Goal: Transaction & Acquisition: Obtain resource

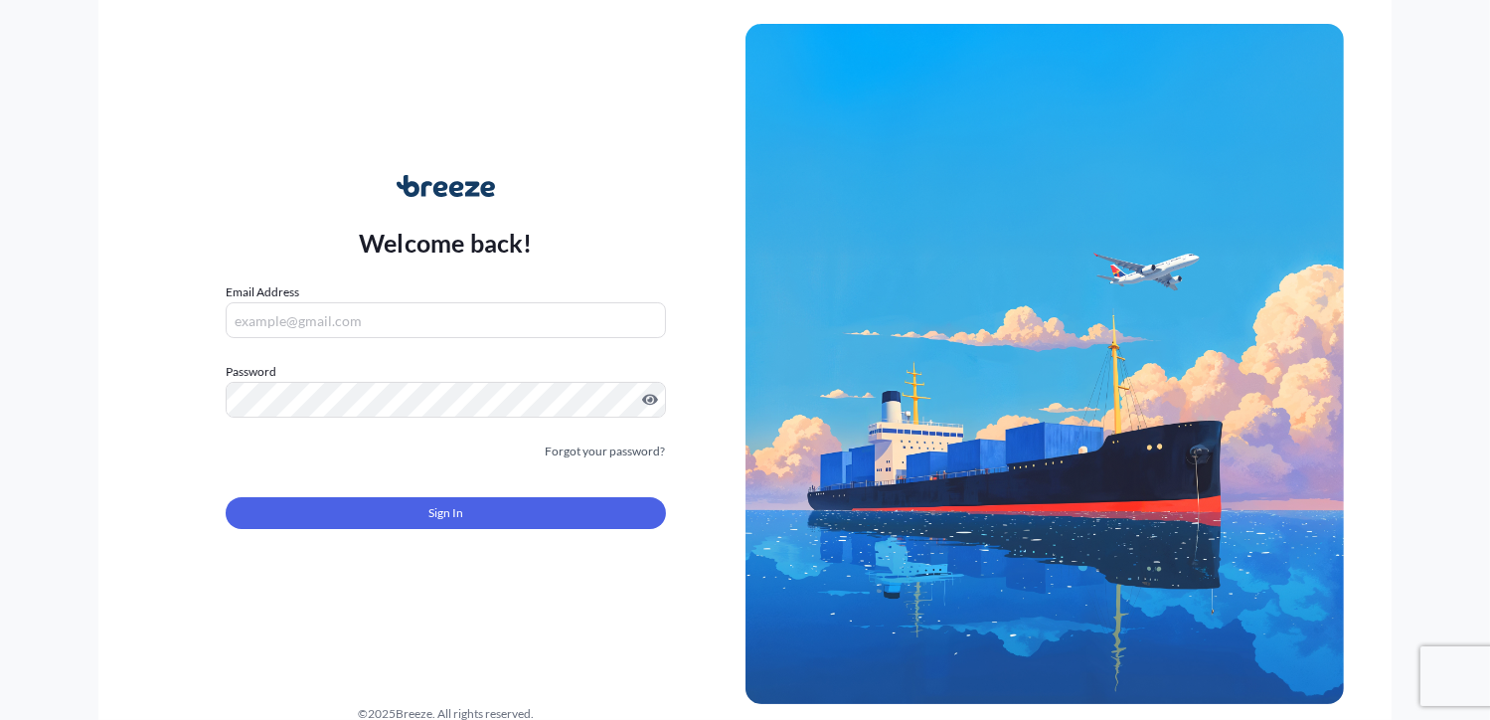
type input "[PERSON_NAME][EMAIL_ADDRESS][DOMAIN_NAME]"
click at [378, 515] on button "Sign In" at bounding box center [445, 513] width 439 height 32
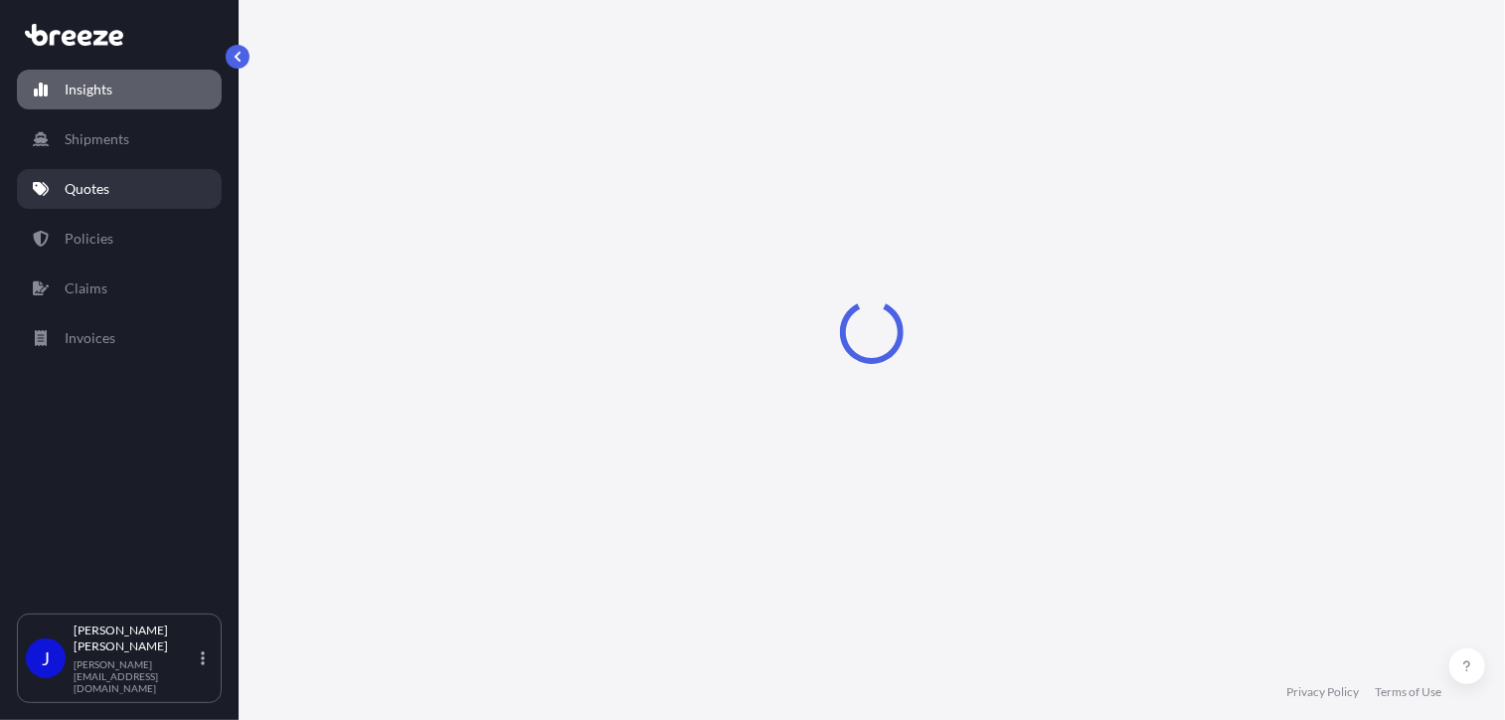
click at [95, 185] on p "Quotes" at bounding box center [87, 189] width 45 height 20
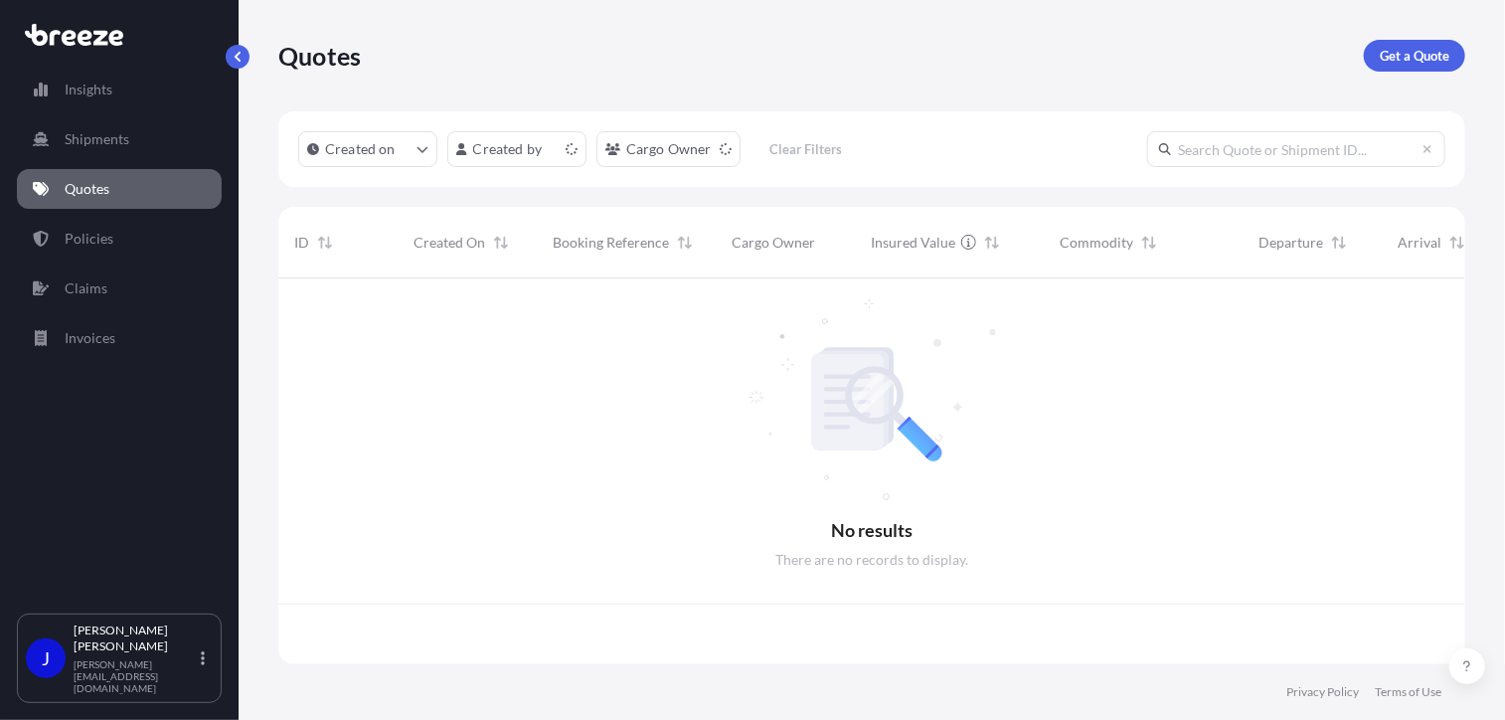
scroll to position [382, 1172]
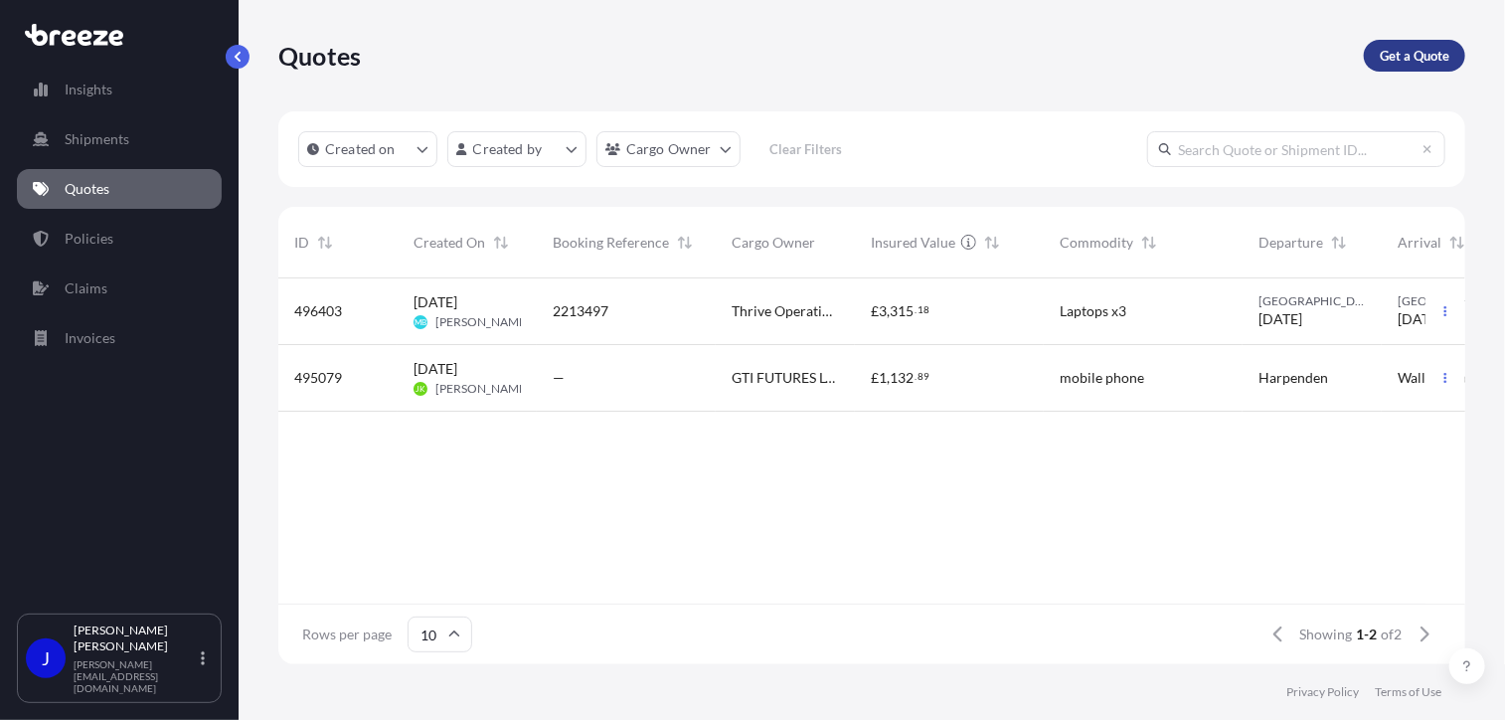
click at [1394, 56] on p "Get a Quote" at bounding box center [1415, 56] width 70 height 20
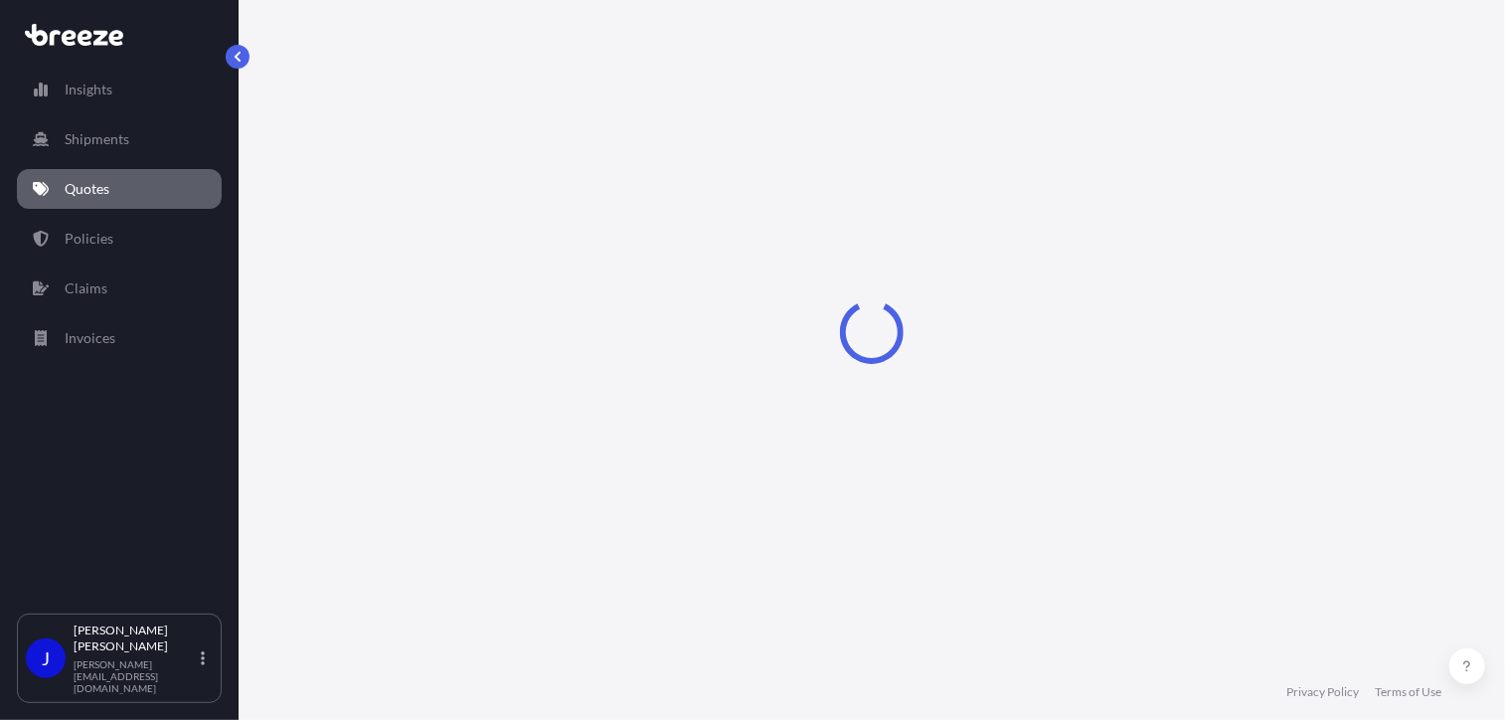
select select "Sea"
select select "1"
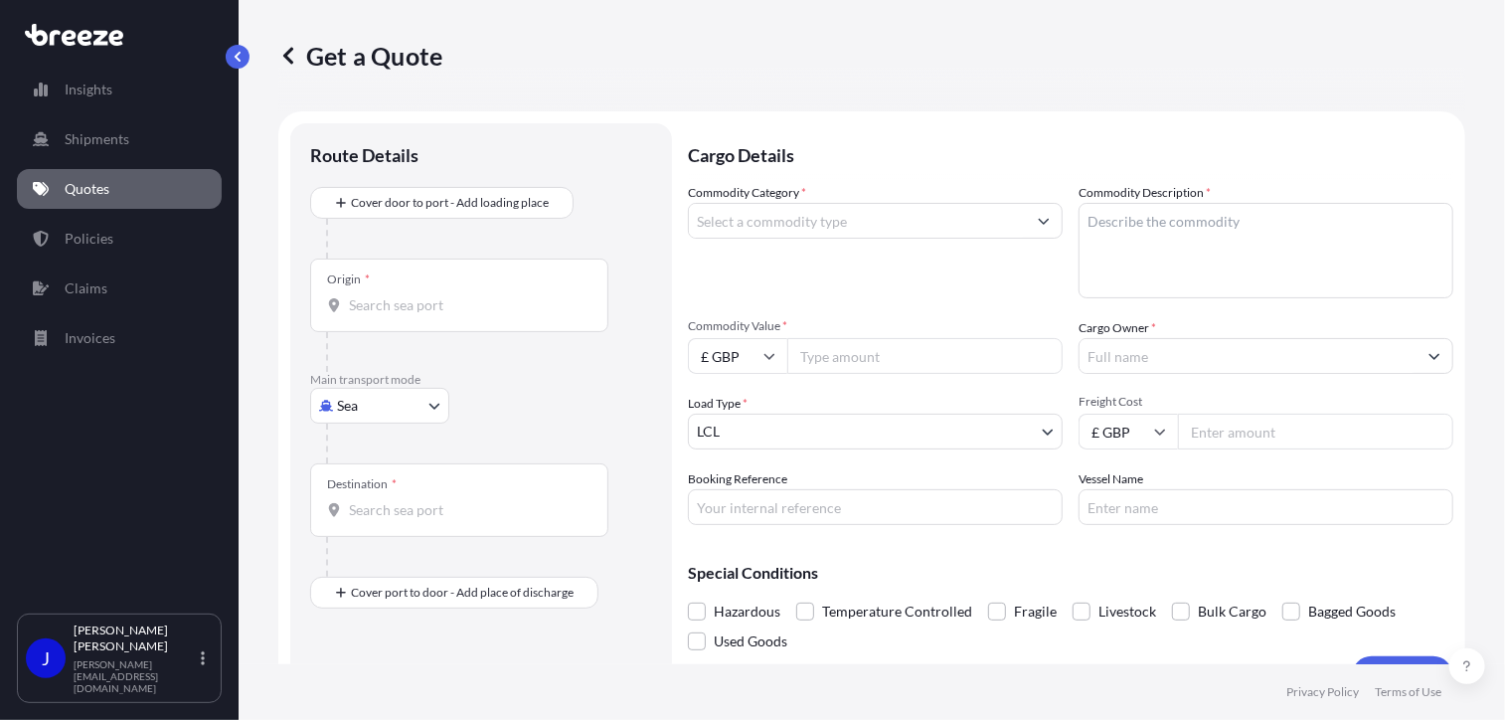
scroll to position [32, 0]
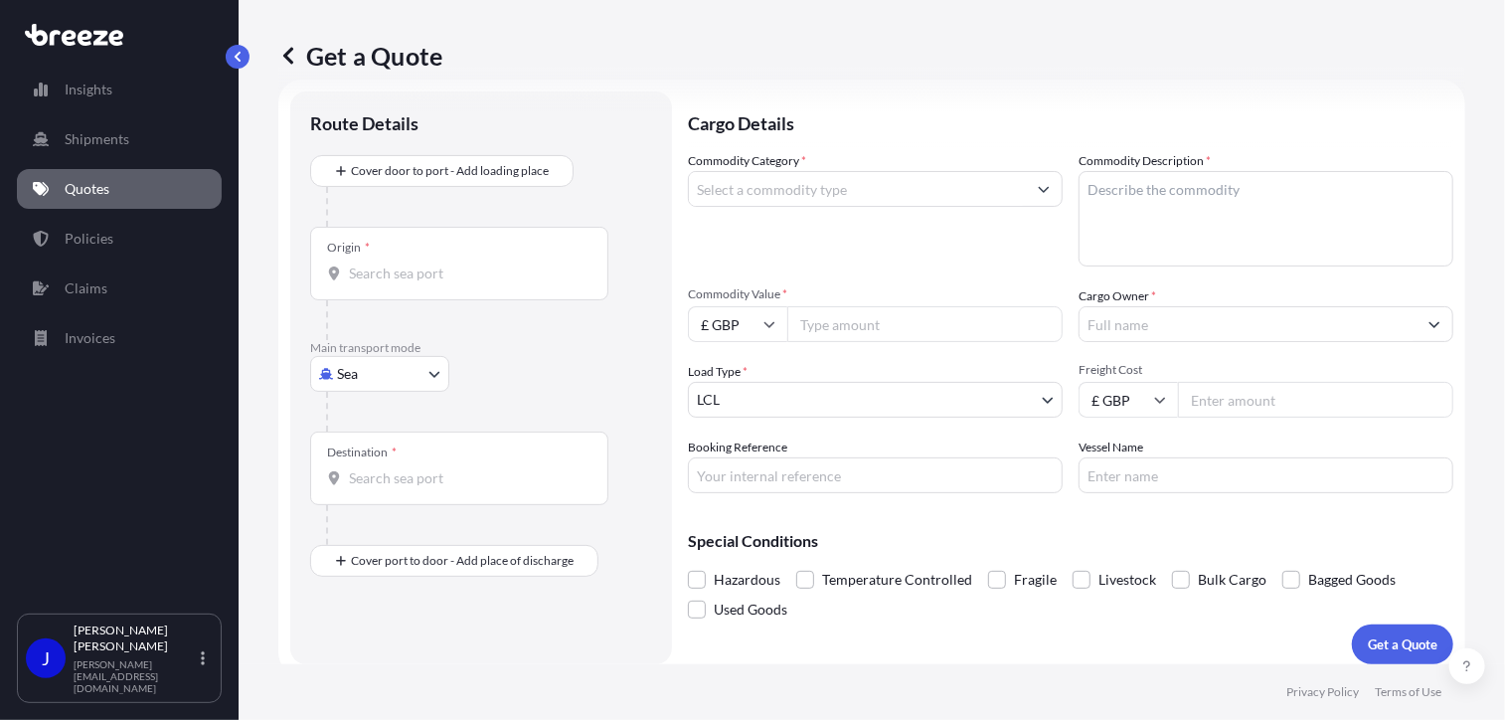
click at [383, 372] on body "Insights Shipments Quotes Policies Claims Invoices J [PERSON_NAME] [PERSON_NAME…" at bounding box center [752, 360] width 1505 height 720
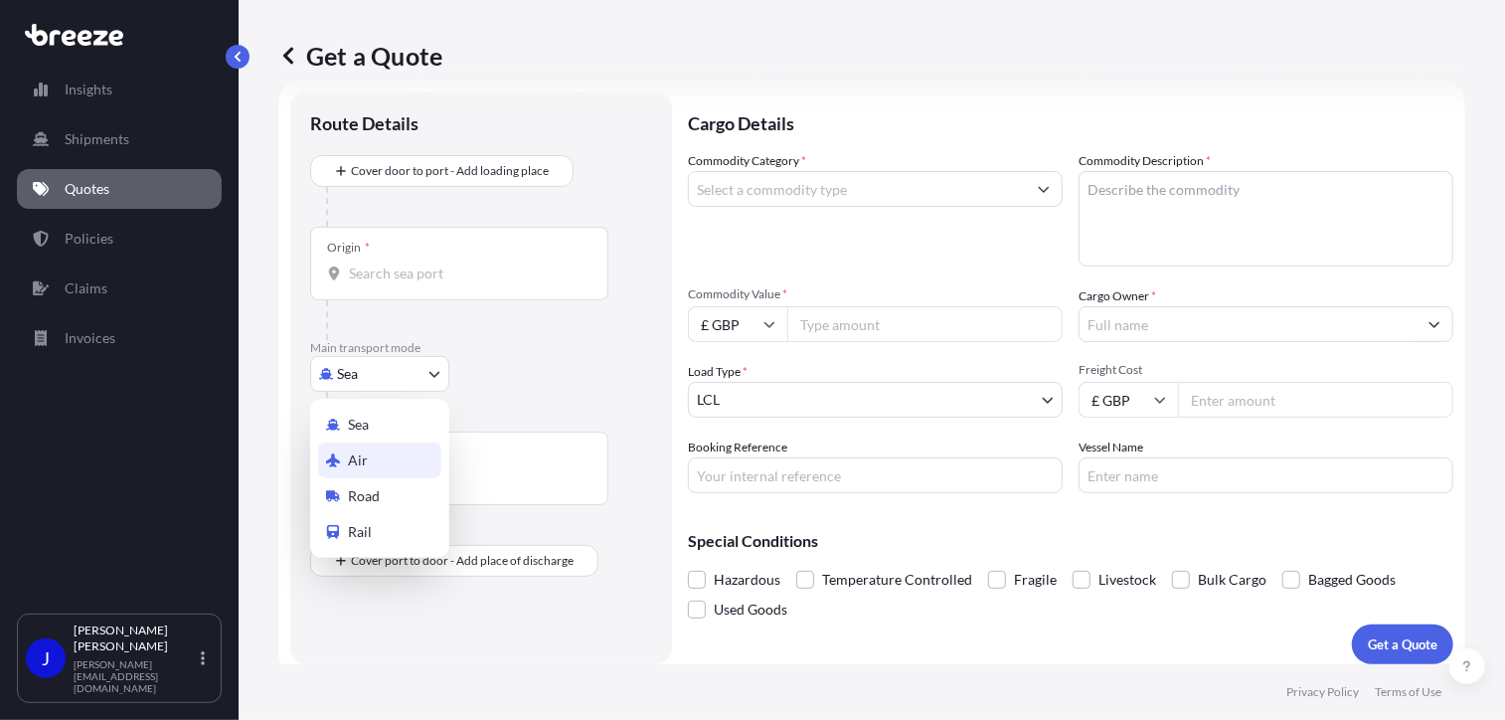
click at [382, 460] on div "Air" at bounding box center [379, 460] width 123 height 36
select select "Air"
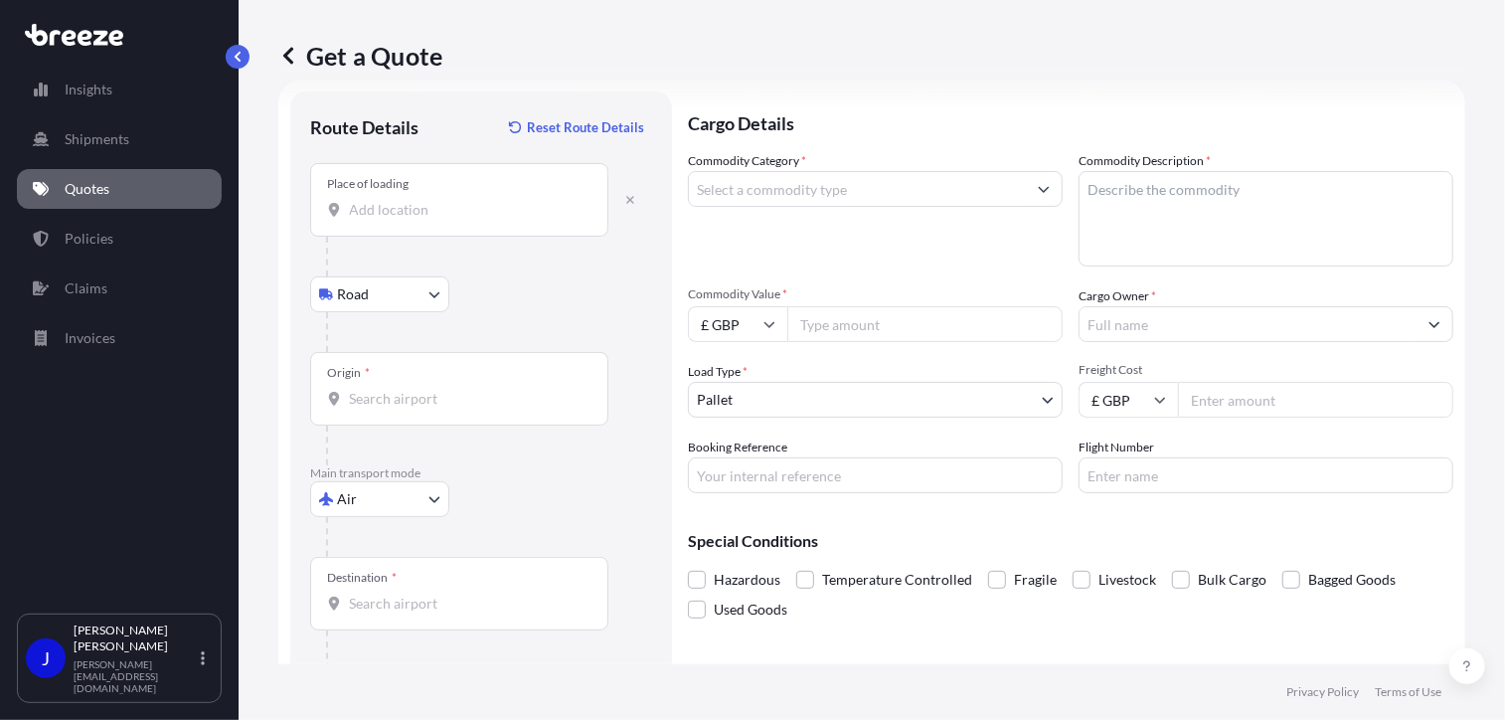
click at [452, 208] on input "Place of loading" at bounding box center [466, 210] width 235 height 20
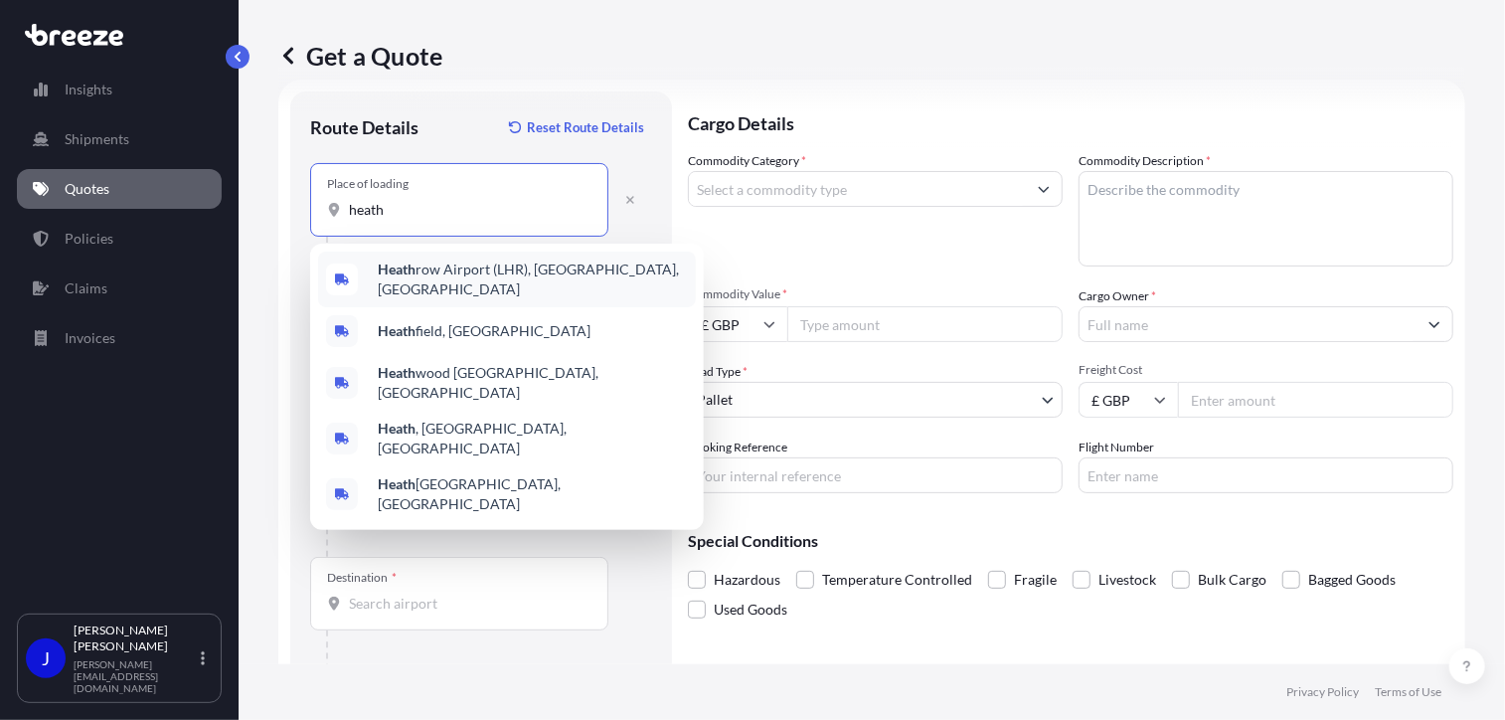
click at [437, 279] on span "[GEOGRAPHIC_DATA] (LHR), [GEOGRAPHIC_DATA], [GEOGRAPHIC_DATA]" at bounding box center [533, 279] width 310 height 40
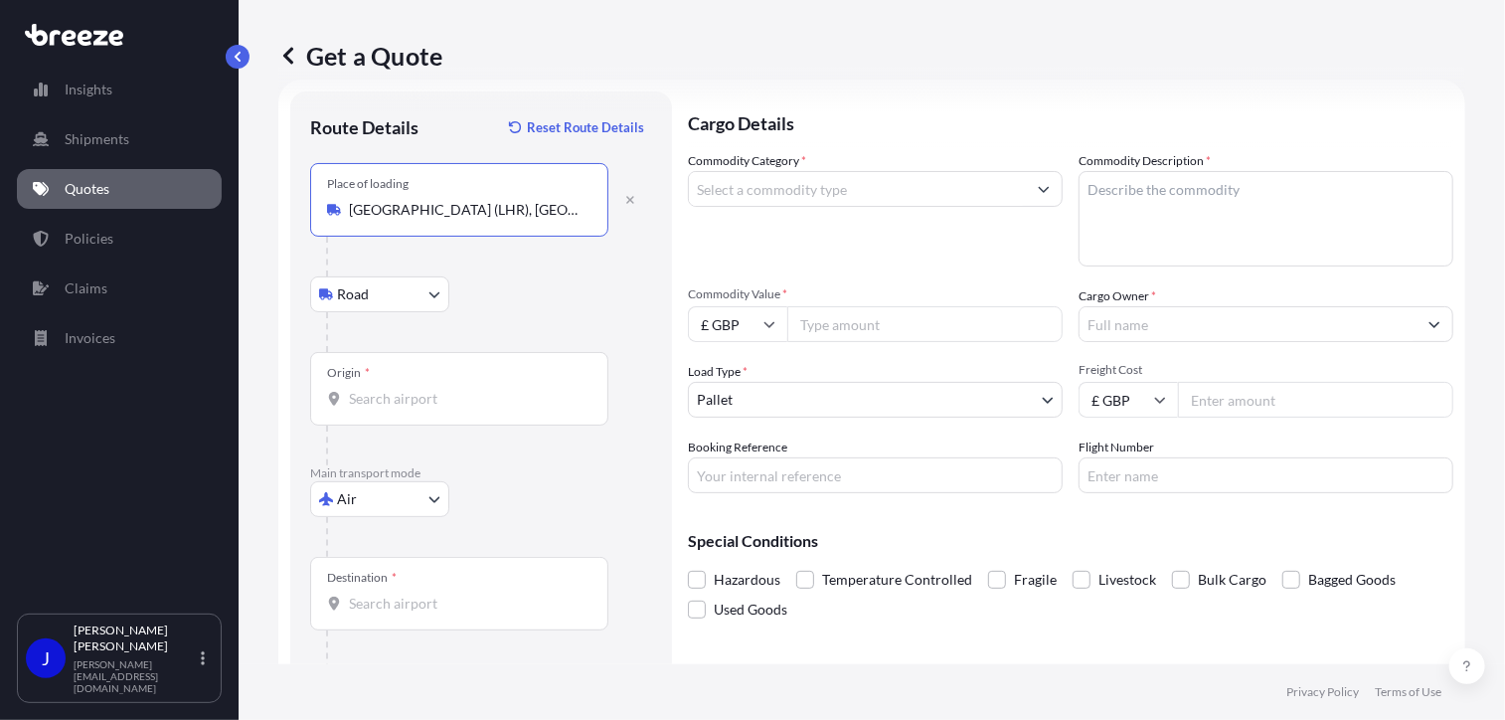
type input "[GEOGRAPHIC_DATA] (LHR), [GEOGRAPHIC_DATA], [GEOGRAPHIC_DATA]"
